Goal: Navigation & Orientation: Understand site structure

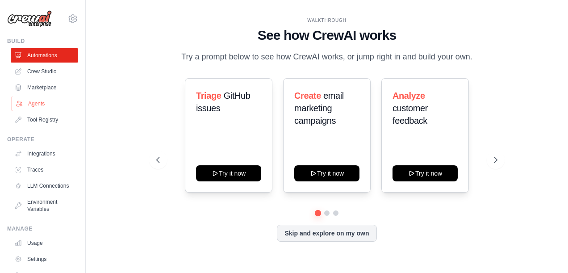
click at [39, 101] on link "Agents" at bounding box center [45, 103] width 67 height 14
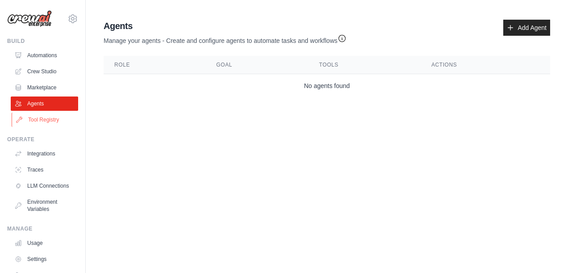
click at [38, 120] on link "Tool Registry" at bounding box center [45, 119] width 67 height 14
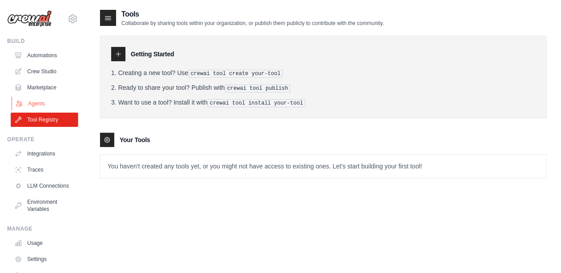
click at [34, 104] on link "Agents" at bounding box center [45, 103] width 67 height 14
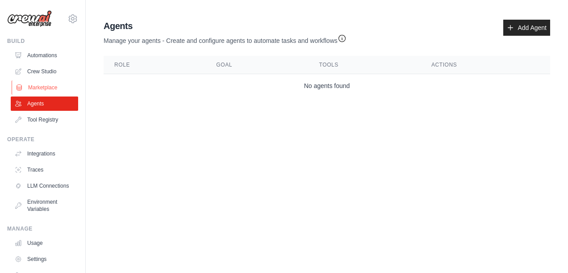
click at [38, 90] on link "Marketplace" at bounding box center [45, 87] width 67 height 14
